Goal: Task Accomplishment & Management: Manage account settings

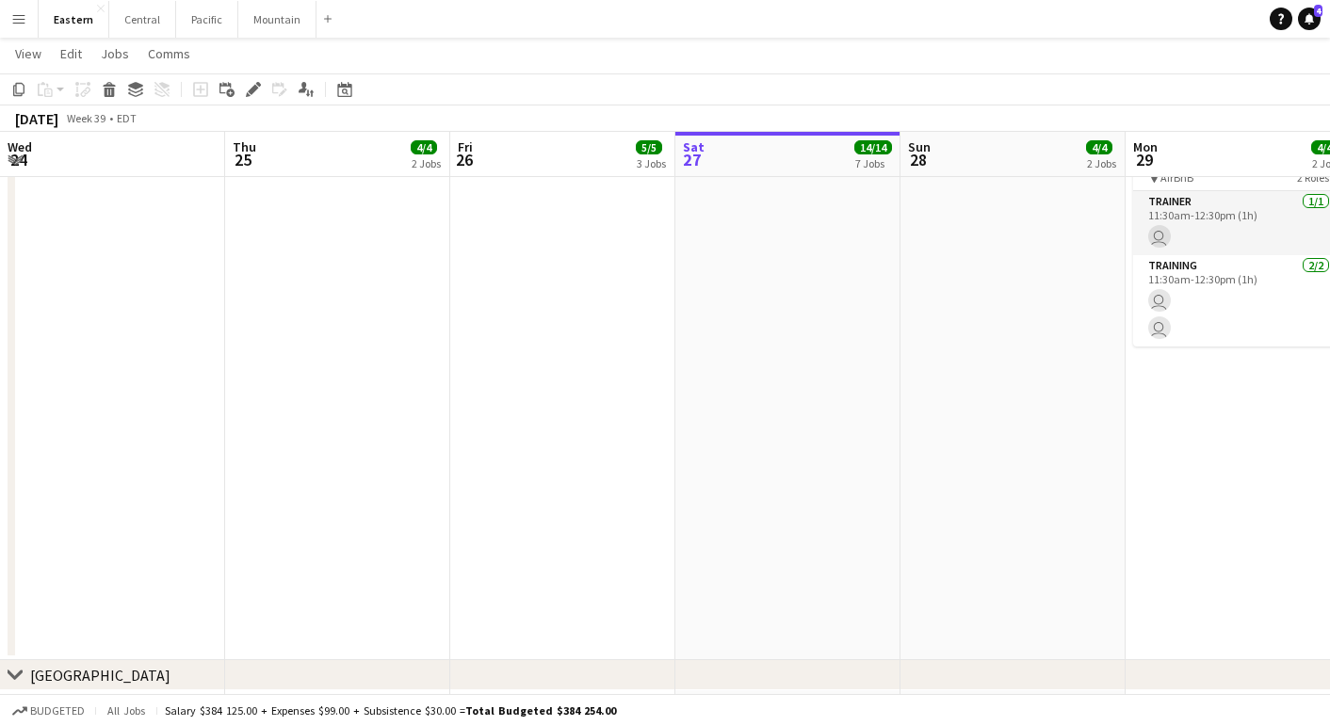
scroll to position [0, 449]
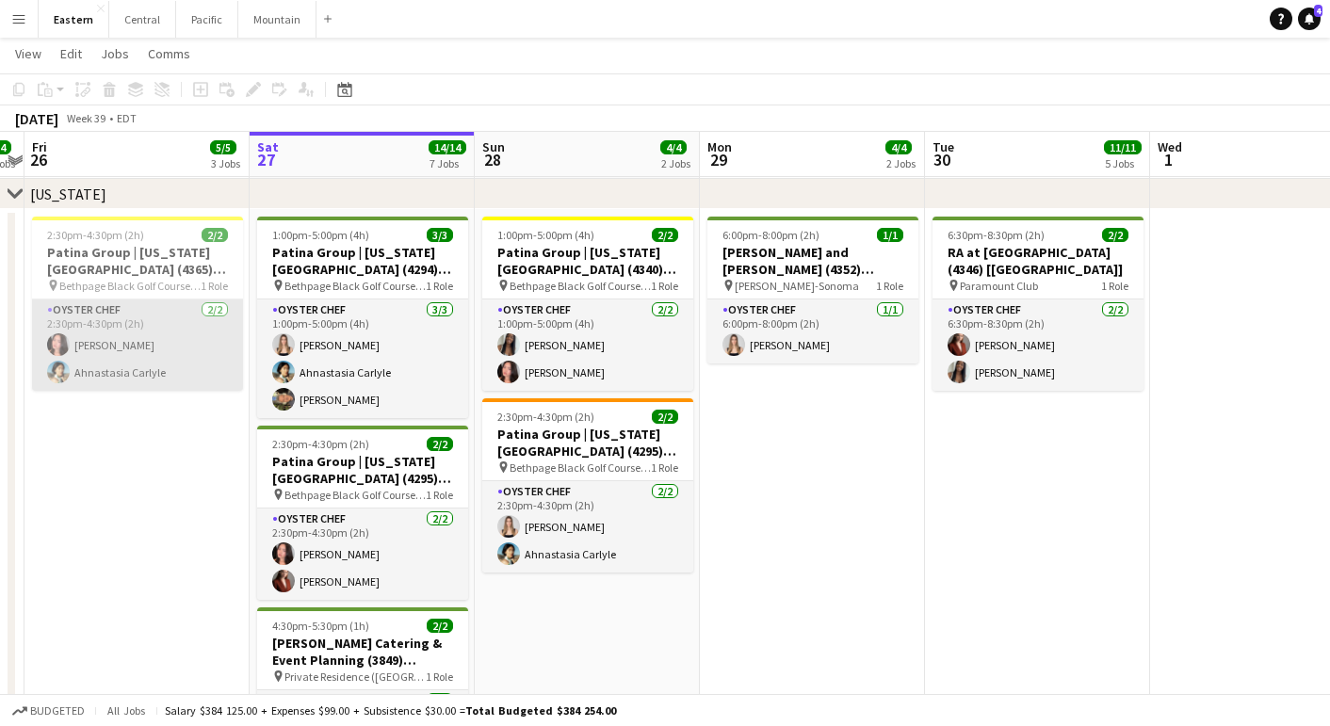
scroll to position [0, 418]
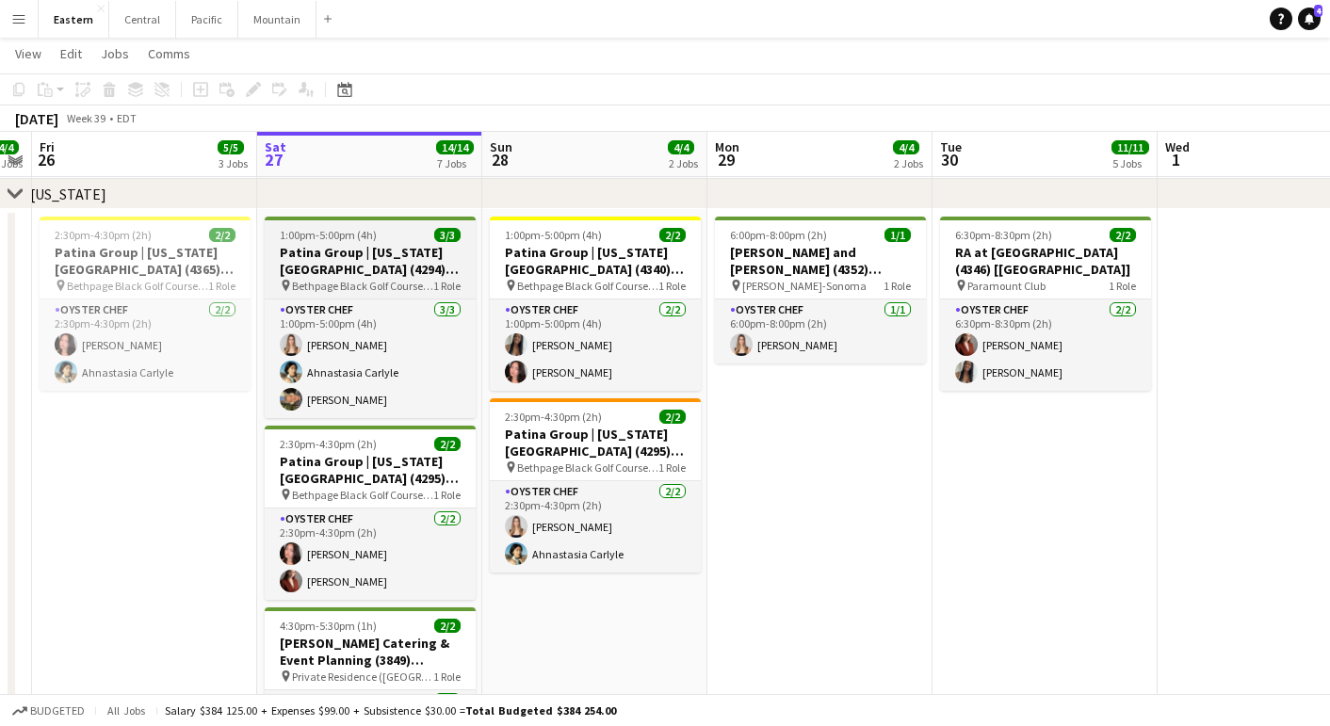
drag, startPoint x: 336, startPoint y: 270, endPoint x: 332, endPoint y: 255, distance: 15.5
click at [336, 270] on h3 "Patina Group | [US_STATE][GEOGRAPHIC_DATA] (4294) [[GEOGRAPHIC_DATA]]" at bounding box center [370, 261] width 211 height 34
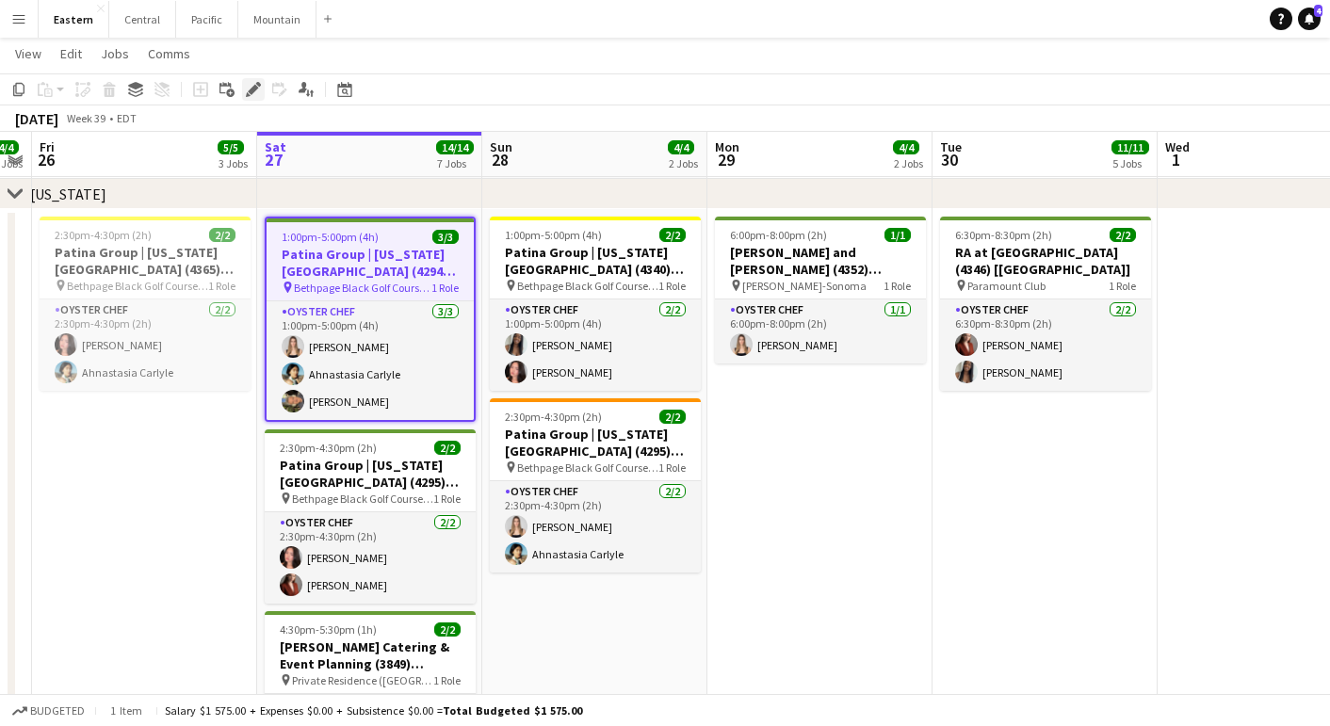
click at [260, 89] on icon "Edit" at bounding box center [253, 89] width 15 height 15
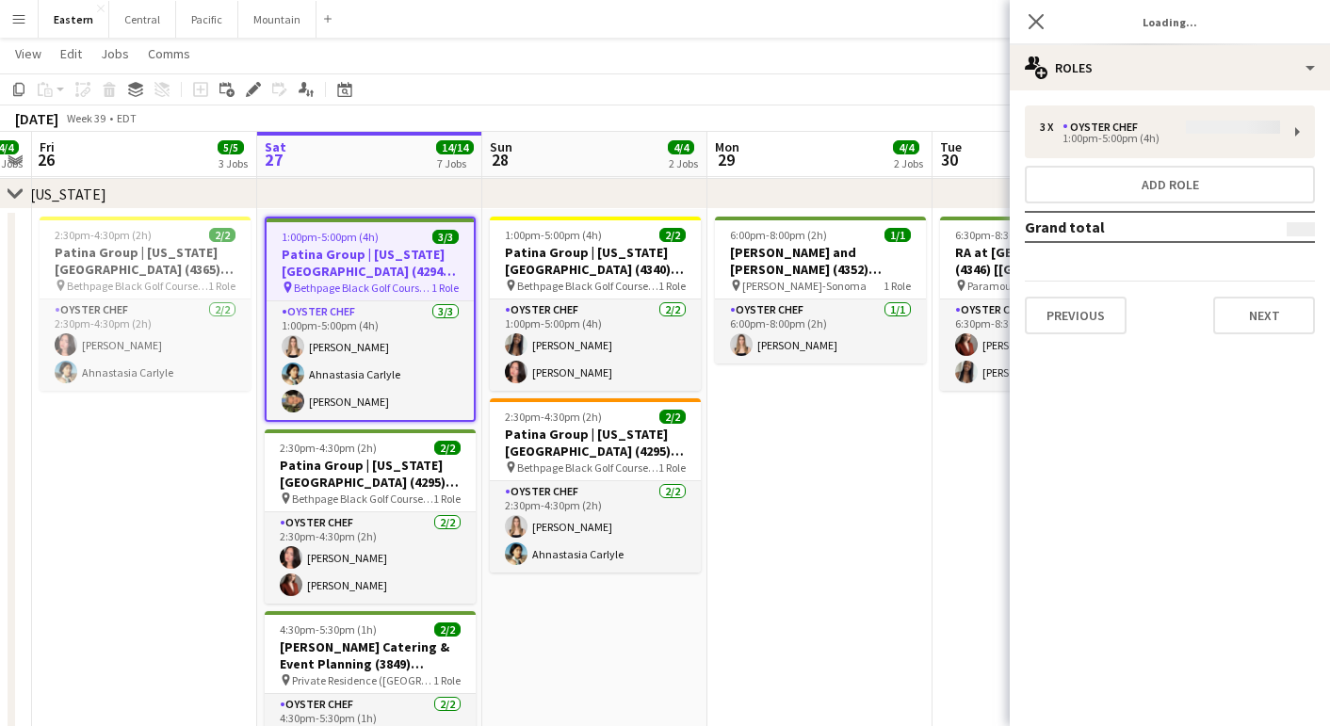
type input "**********"
click at [1276, 320] on button "Next" at bounding box center [1264, 316] width 102 height 38
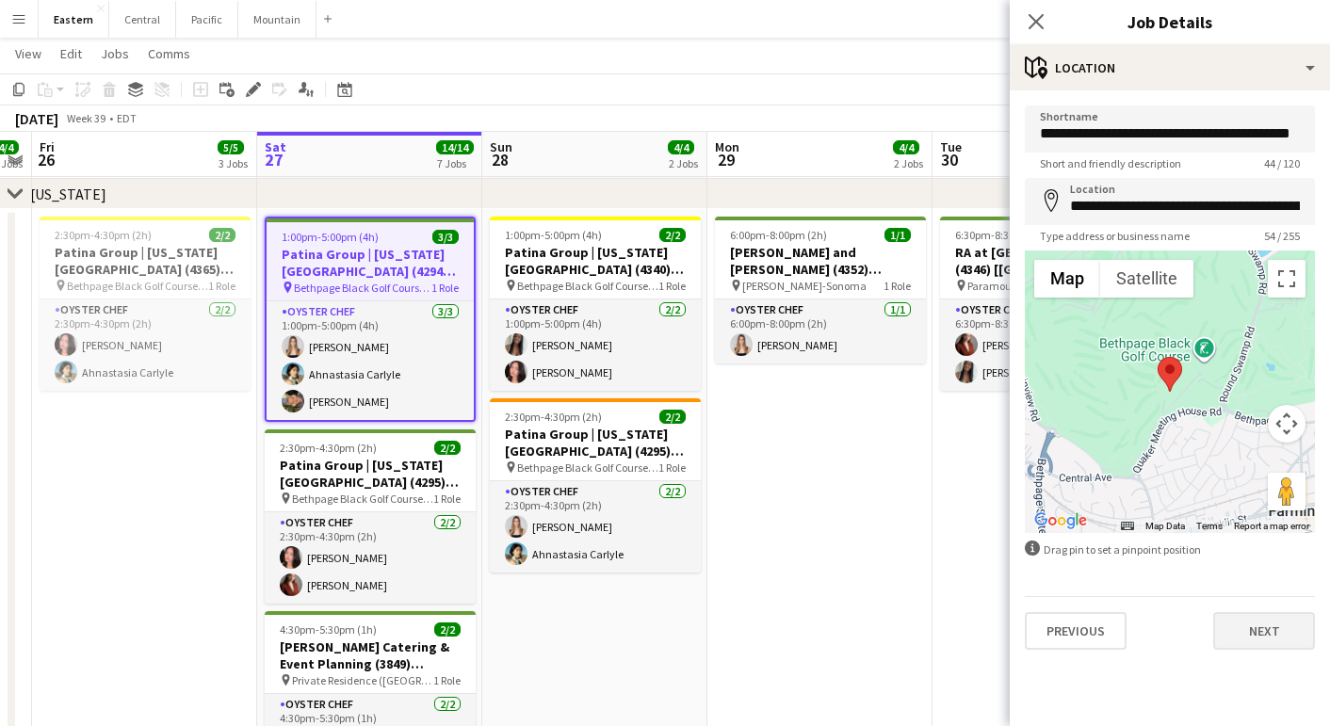
click at [1282, 628] on button "Next" at bounding box center [1264, 631] width 102 height 38
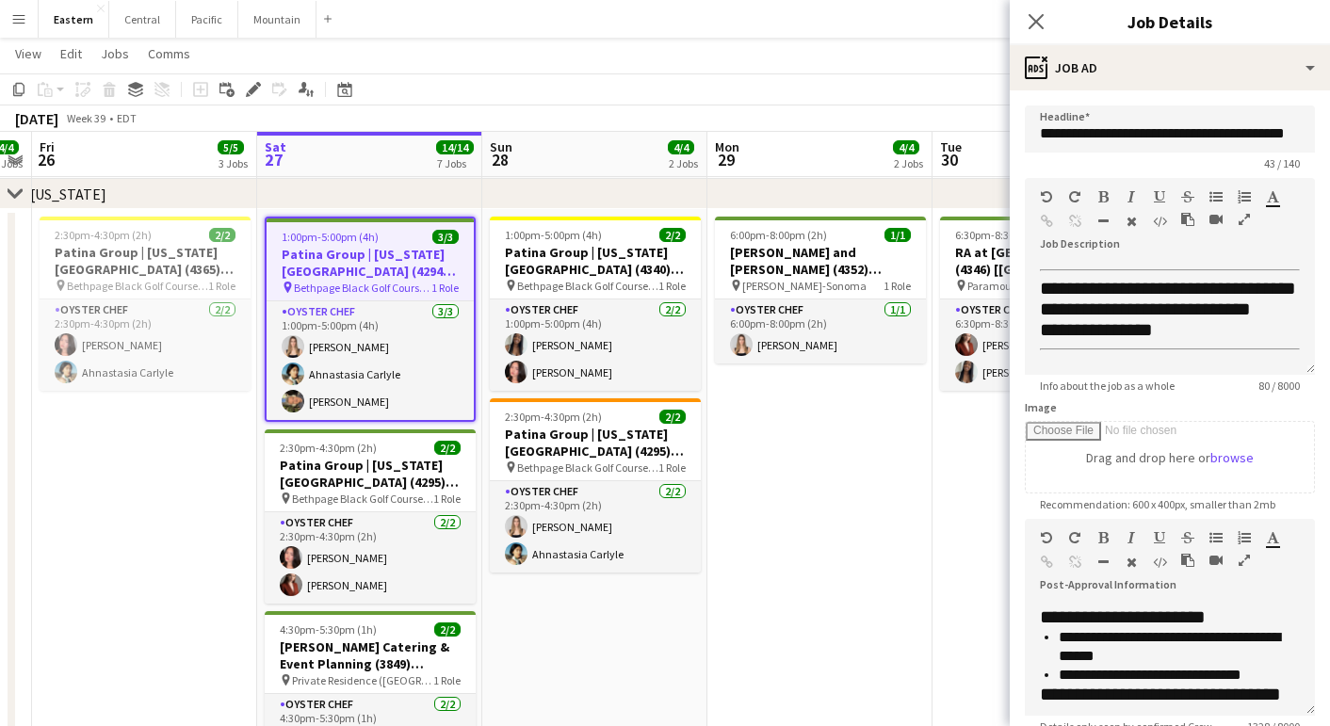
scroll to position [117, 0]
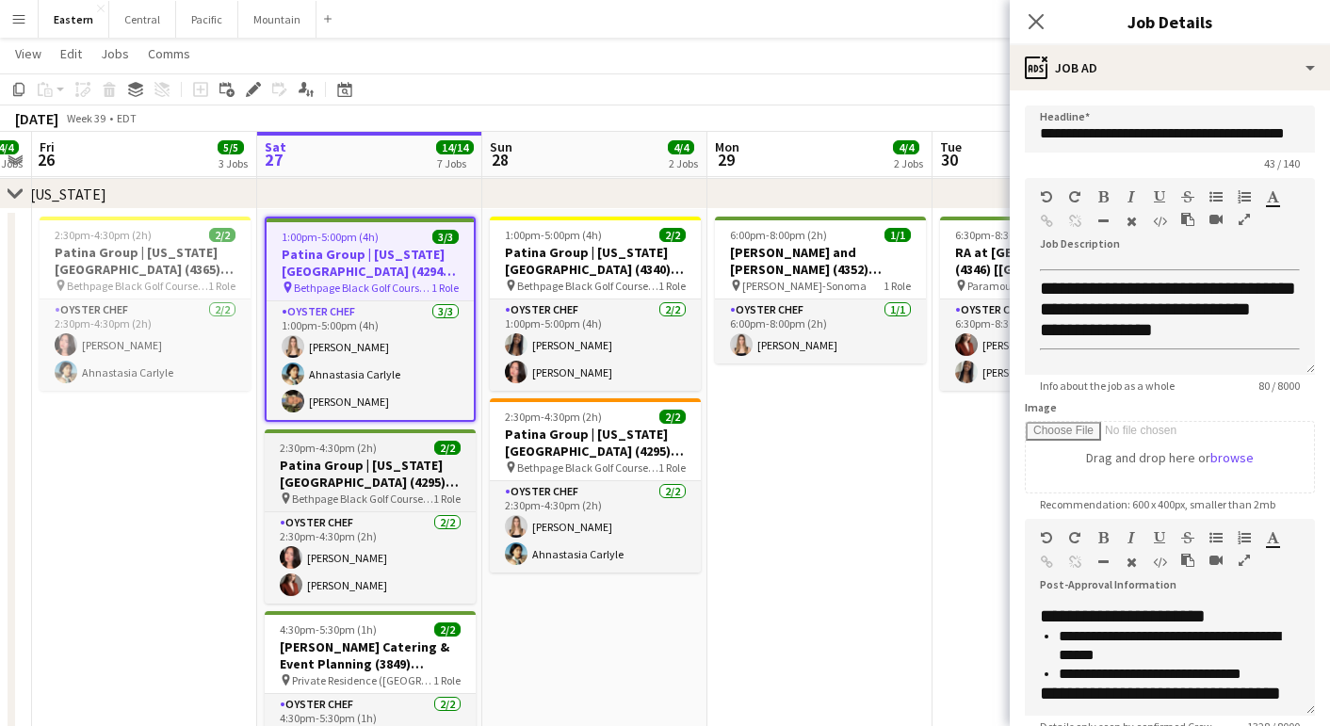
click at [337, 480] on h3 "Patina Group | [US_STATE][GEOGRAPHIC_DATA] (4295) [[GEOGRAPHIC_DATA]]" at bounding box center [370, 474] width 211 height 34
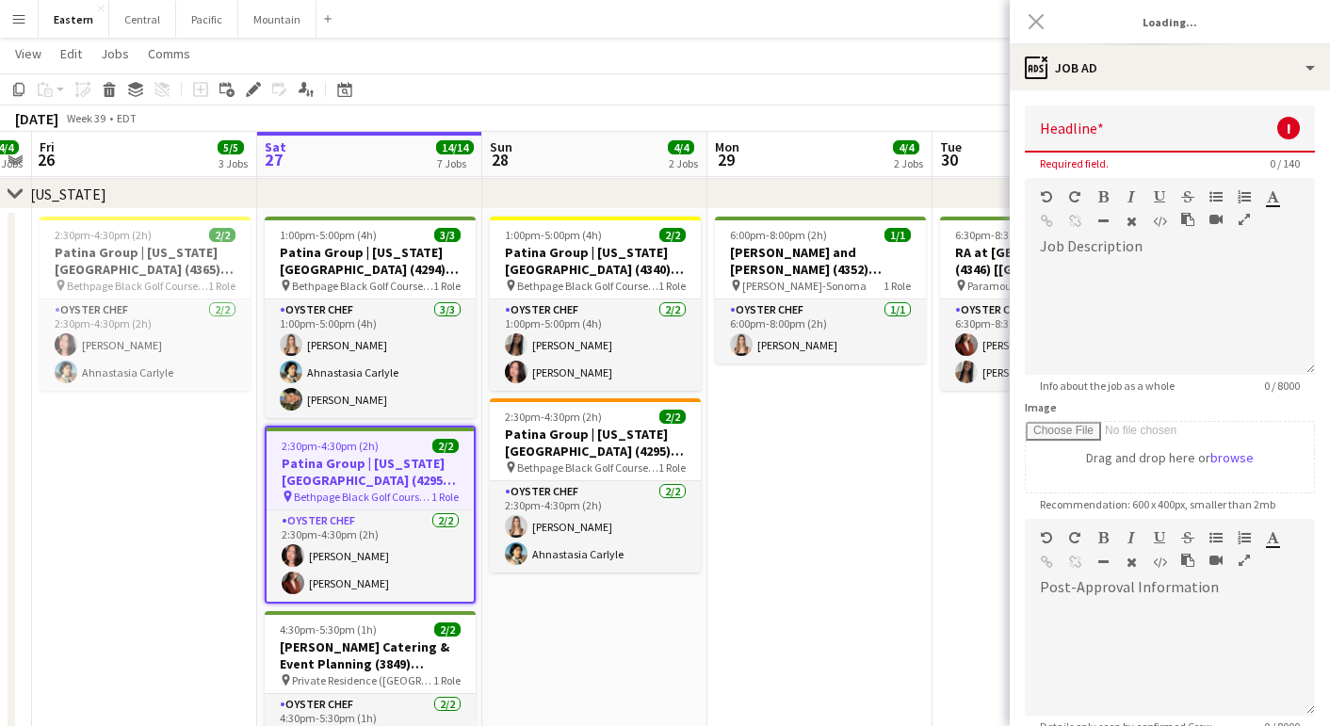
scroll to position [0, 0]
type input "**********"
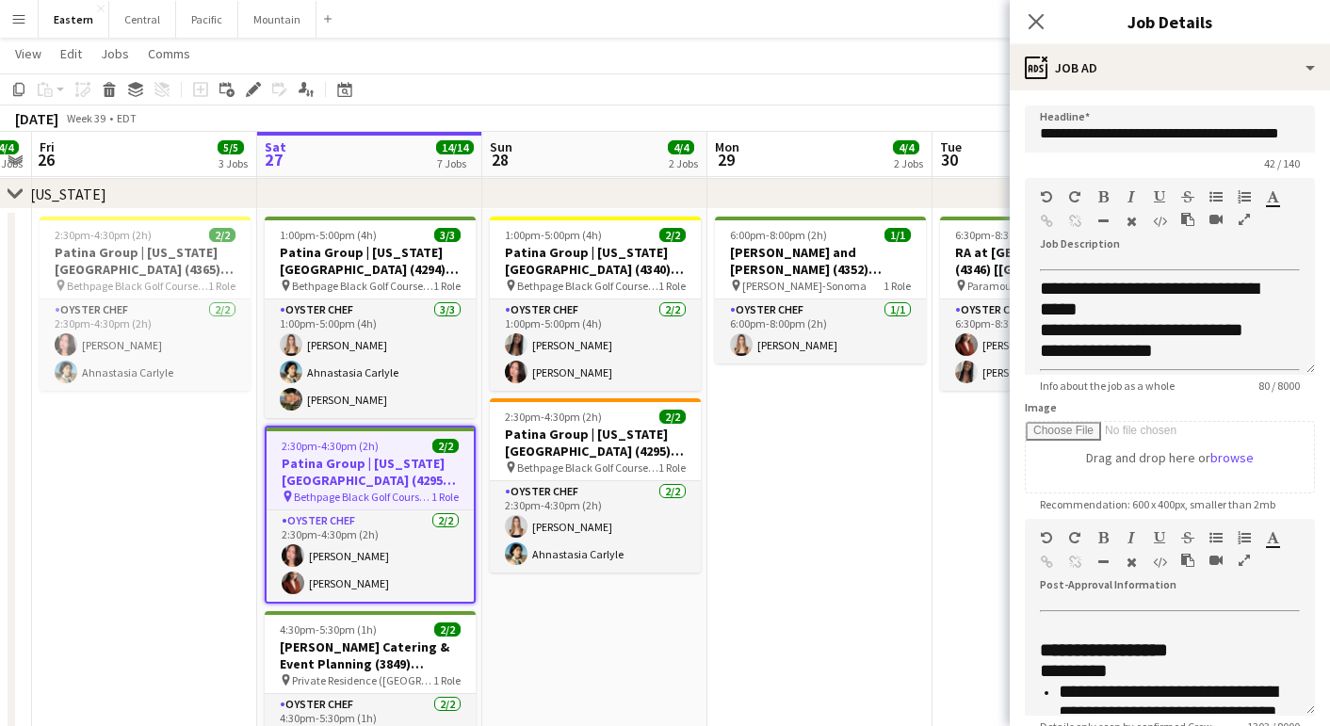
click at [1238, 557] on icon "button" at bounding box center [1243, 560] width 11 height 13
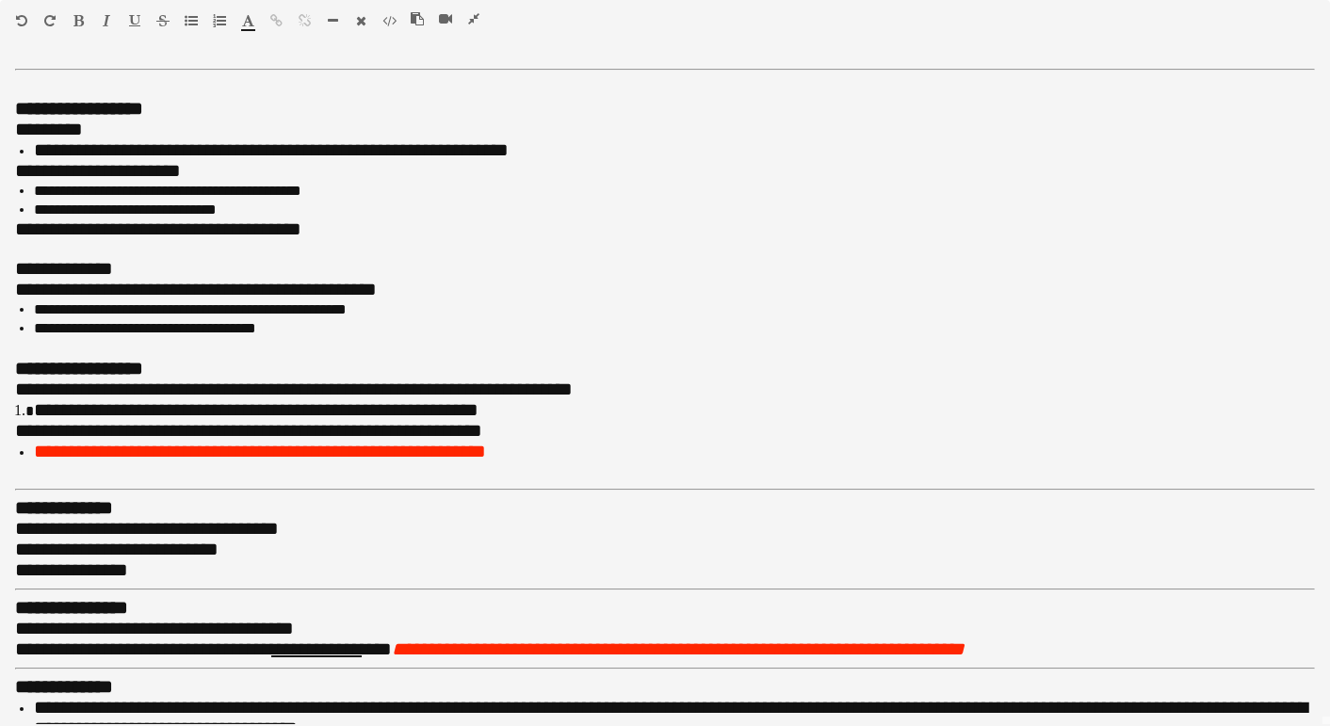
click at [471, 17] on icon "button" at bounding box center [473, 18] width 11 height 13
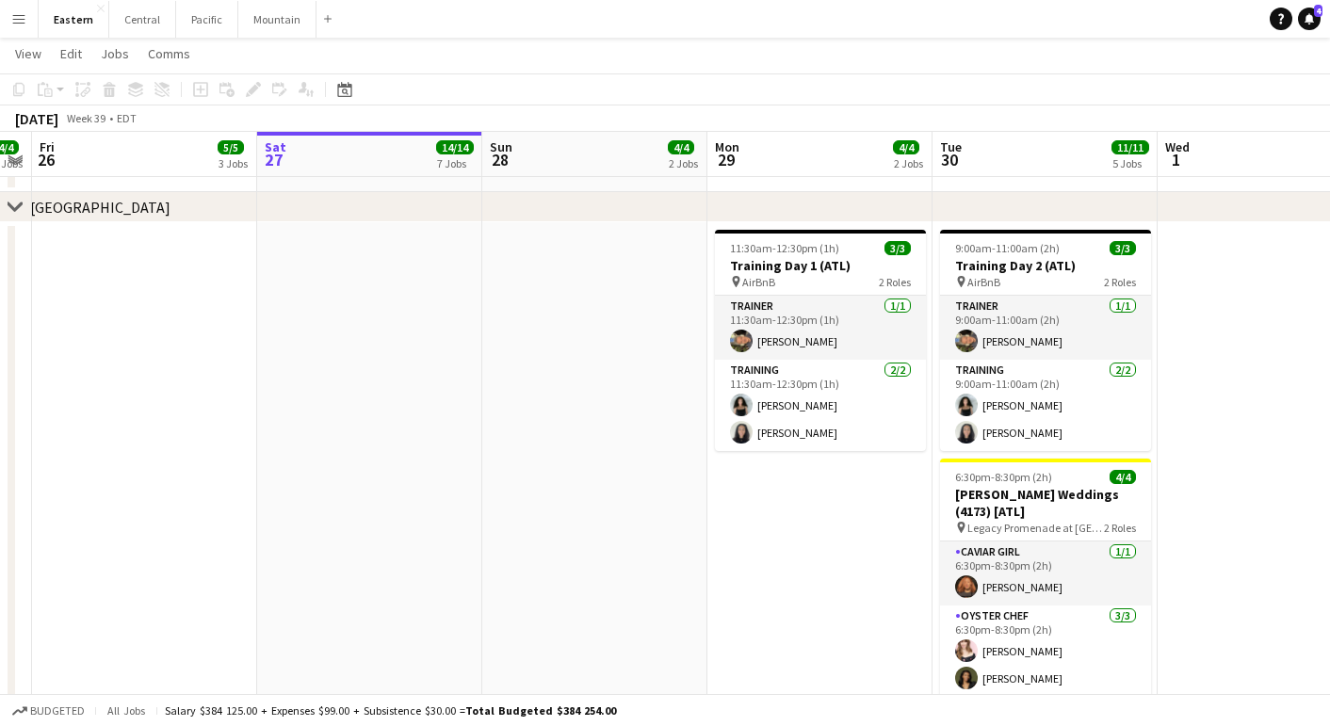
scroll to position [77, 0]
